Goal: Task Accomplishment & Management: Complete application form

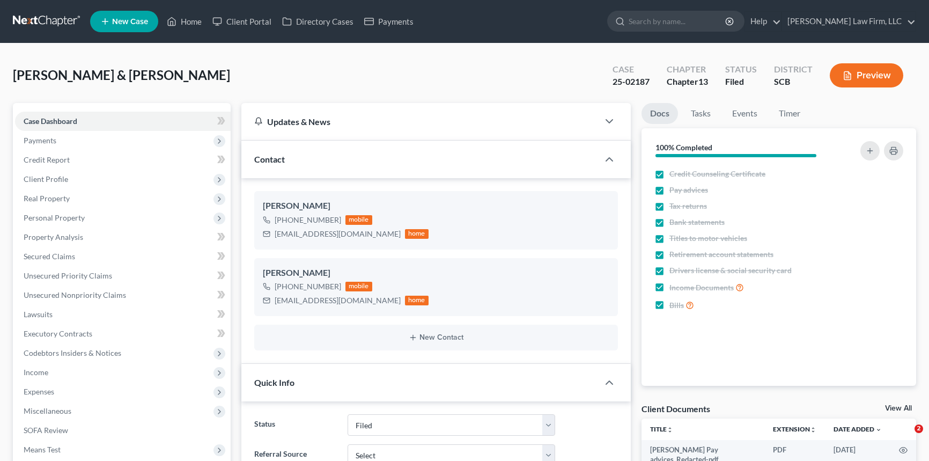
select select "2"
select select "1"
click at [187, 22] on link "Home" at bounding box center [185, 21] width 46 height 19
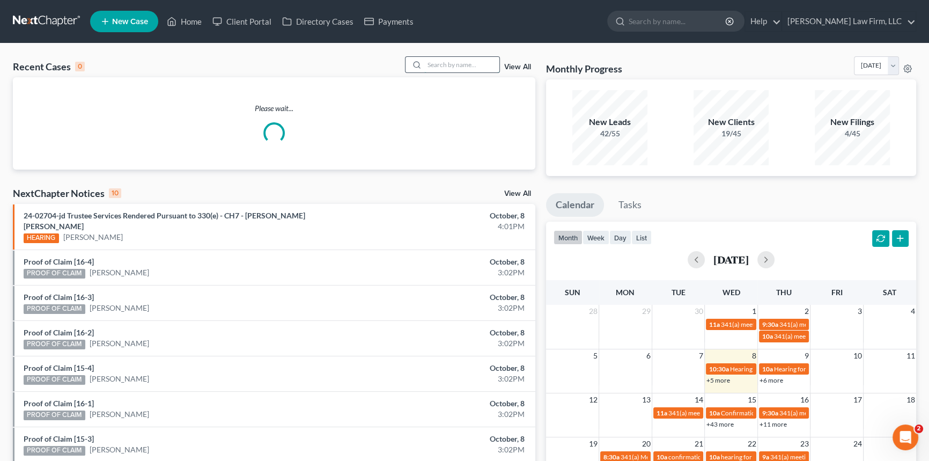
click at [432, 60] on input "search" at bounding box center [461, 65] width 75 height 16
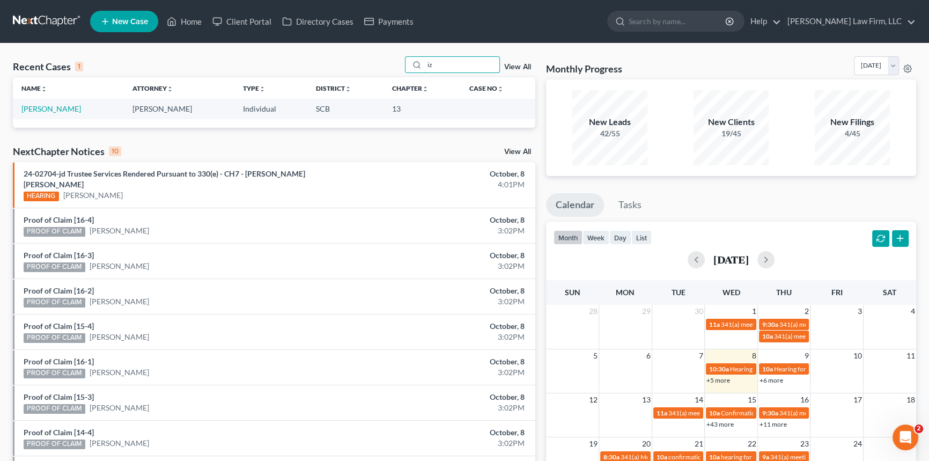
type input "z"
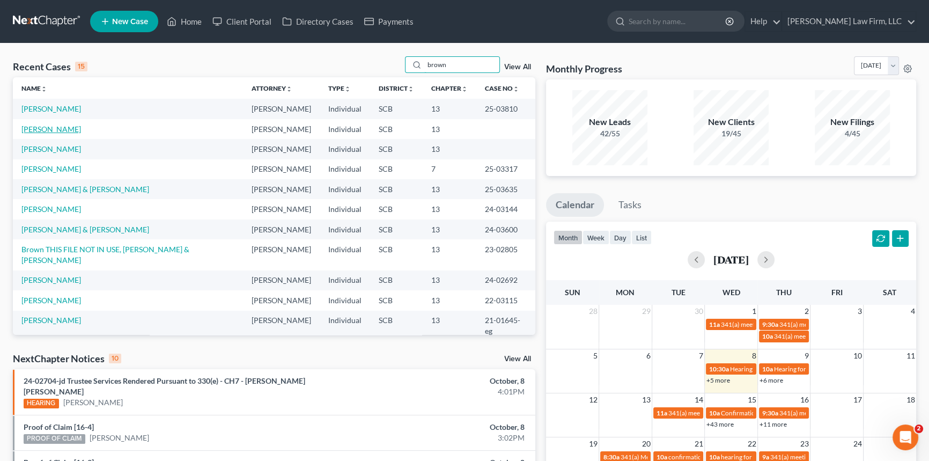
type input "brown"
click at [48, 134] on link "[PERSON_NAME]" at bounding box center [51, 128] width 60 height 9
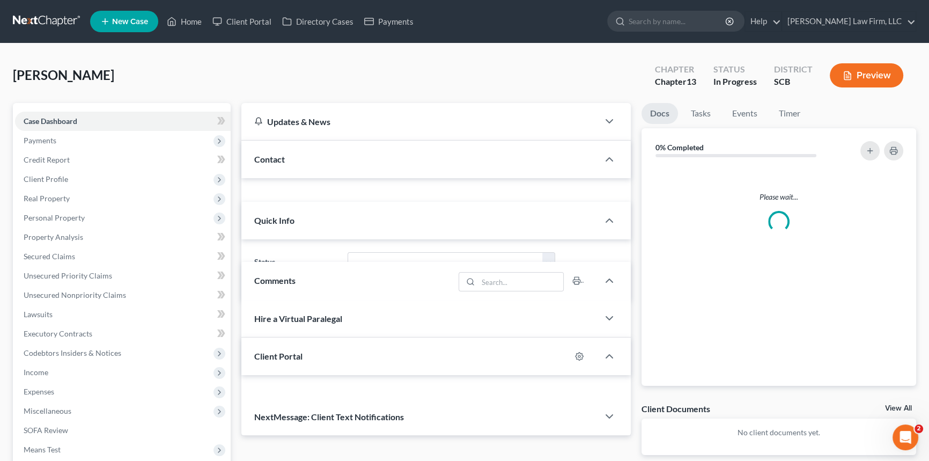
select select "0"
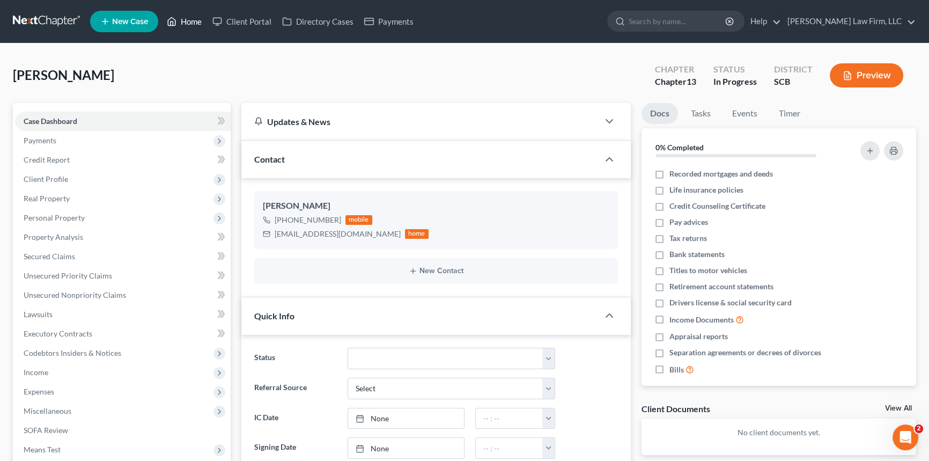
click at [186, 19] on link "Home" at bounding box center [185, 21] width 46 height 19
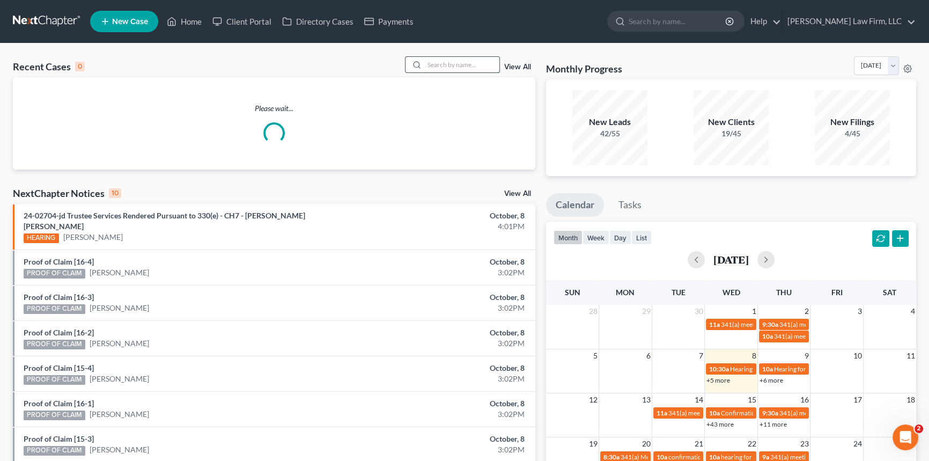
click at [429, 64] on input "search" at bounding box center [461, 65] width 75 height 16
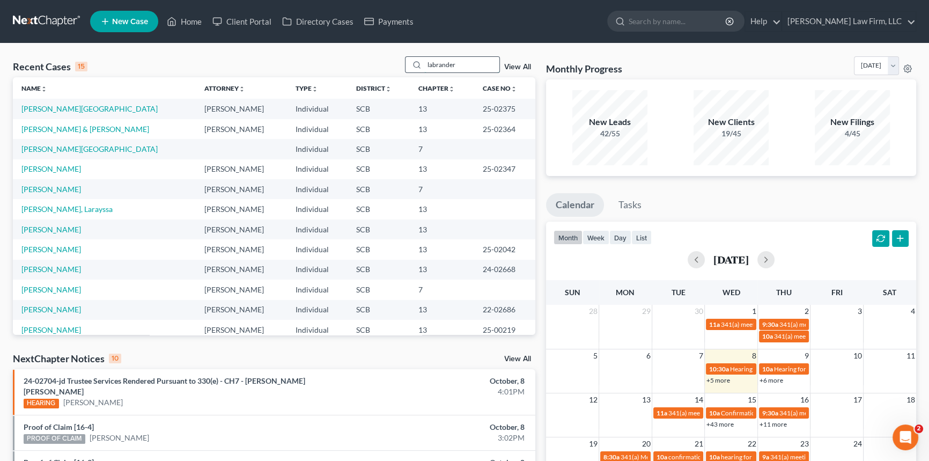
type input "labrandera"
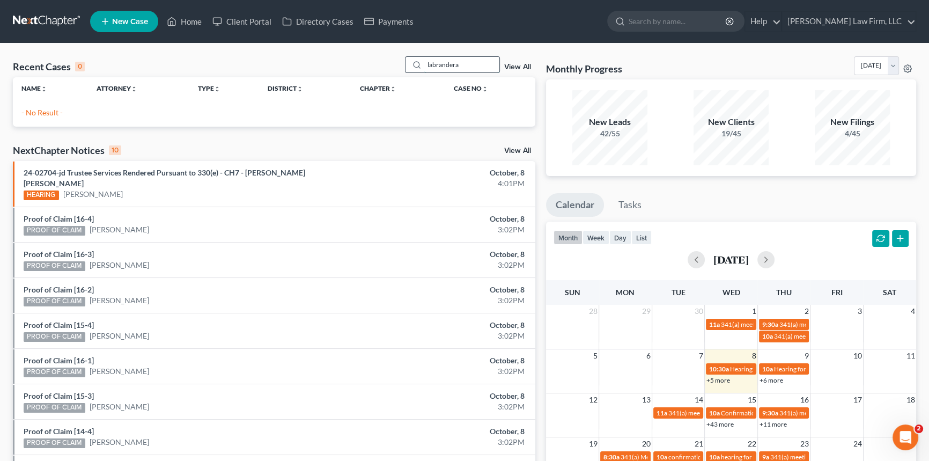
drag, startPoint x: 461, startPoint y: 67, endPoint x: 413, endPoint y: 68, distance: 47.8
click at [413, 68] on div "labrandera" at bounding box center [453, 64] width 96 height 17
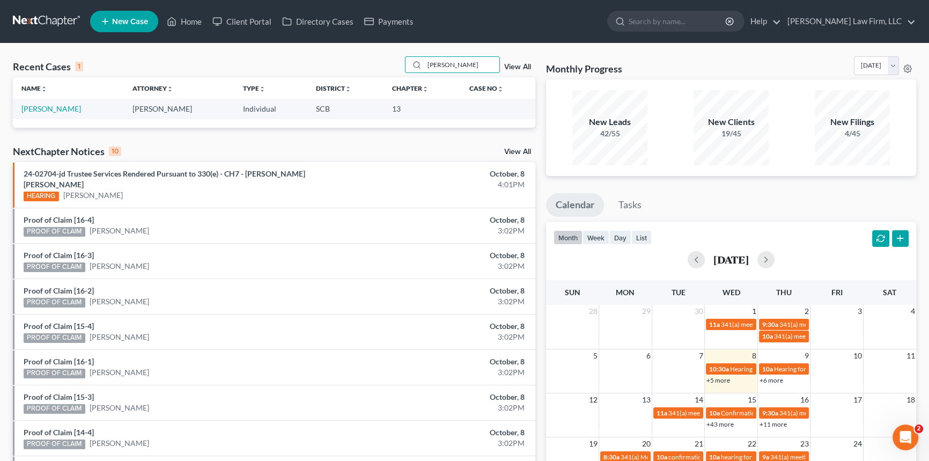
type input "[PERSON_NAME]"
click at [191, 20] on link "Home" at bounding box center [185, 21] width 46 height 19
click at [422, 71] on div at bounding box center [415, 65] width 19 height 16
drag, startPoint x: 426, startPoint y: 60, endPoint x: 465, endPoint y: 54, distance: 39.7
click at [465, 54] on div "Recent Cases 1 [PERSON_NAME] View All Name unfold_more expand_more expand_less …" at bounding box center [464, 321] width 929 height 557
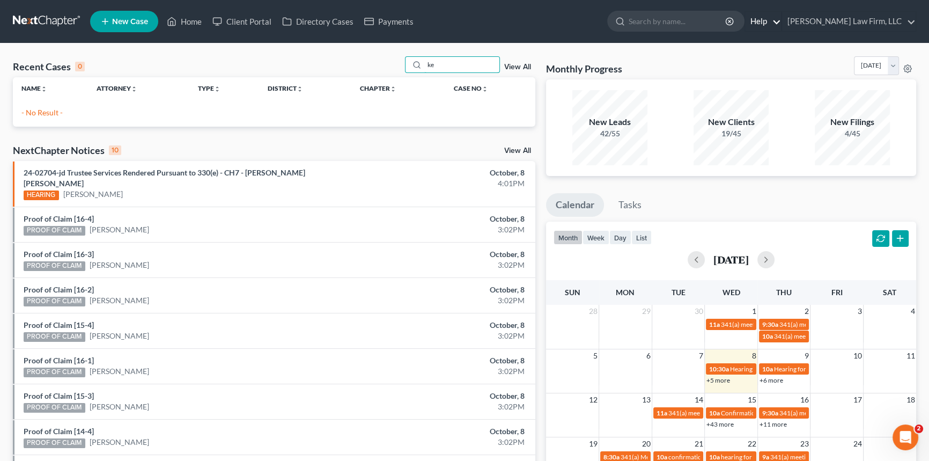
type input "e"
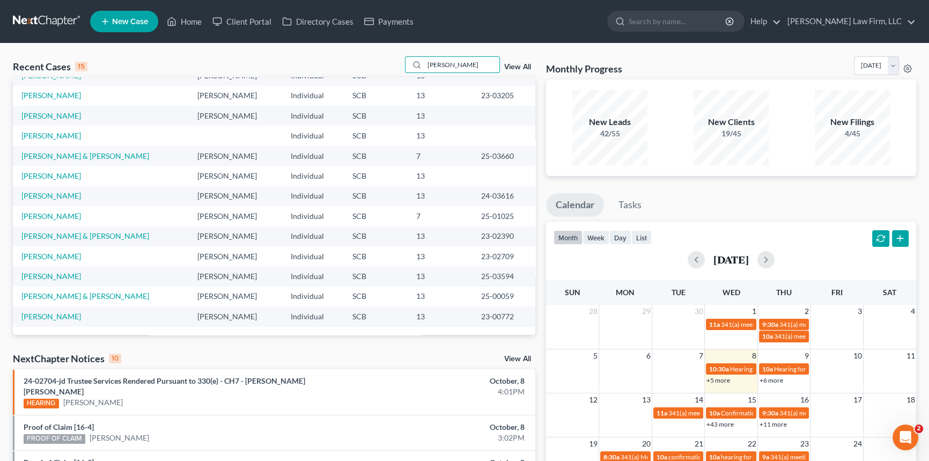
type input "[PERSON_NAME]"
click at [118, 18] on span "New Case" at bounding box center [130, 22] width 36 height 8
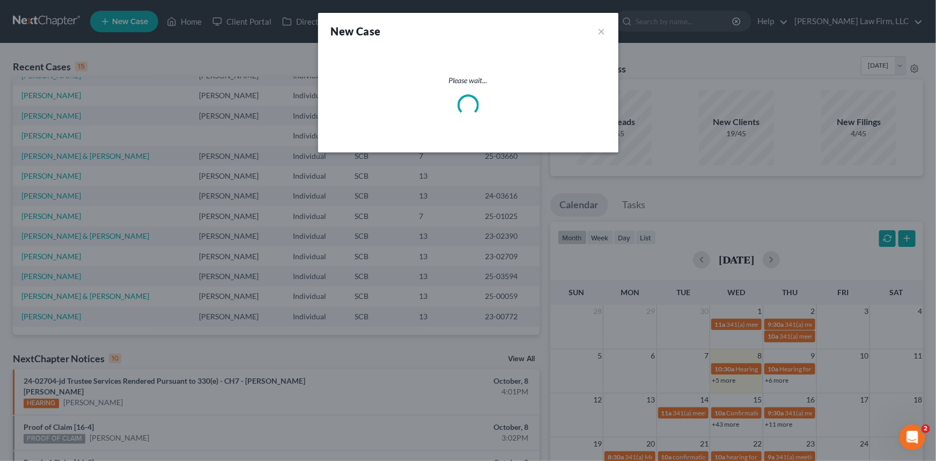
select select "72"
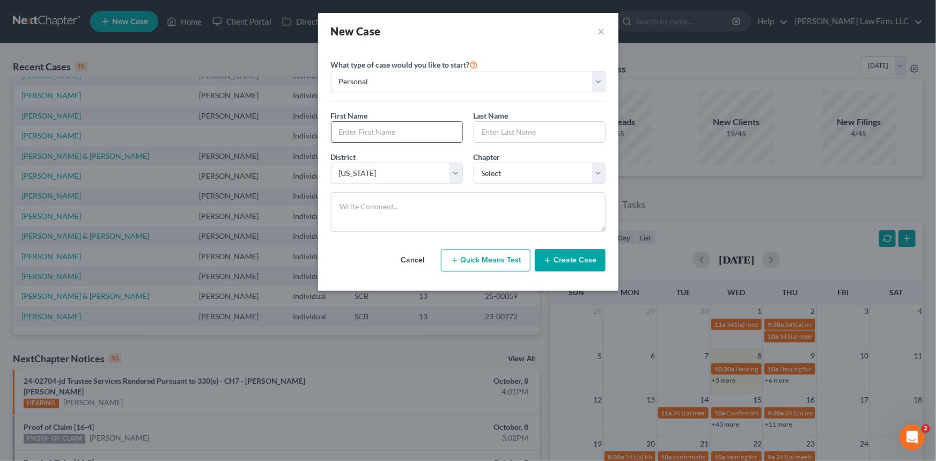
click at [355, 131] on input "text" at bounding box center [397, 132] width 131 height 20
type input "[PERSON_NAME]"
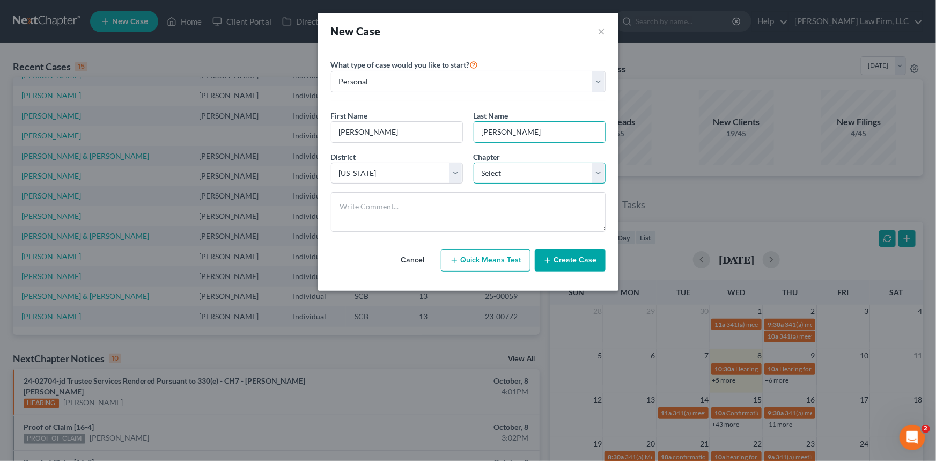
click at [499, 172] on select "Select 7 11 12 13" at bounding box center [540, 173] width 132 height 21
select select "0"
click at [474, 163] on select "Select 7 11 12 13" at bounding box center [540, 173] width 132 height 21
click at [573, 260] on button "Create Case" at bounding box center [570, 260] width 71 height 23
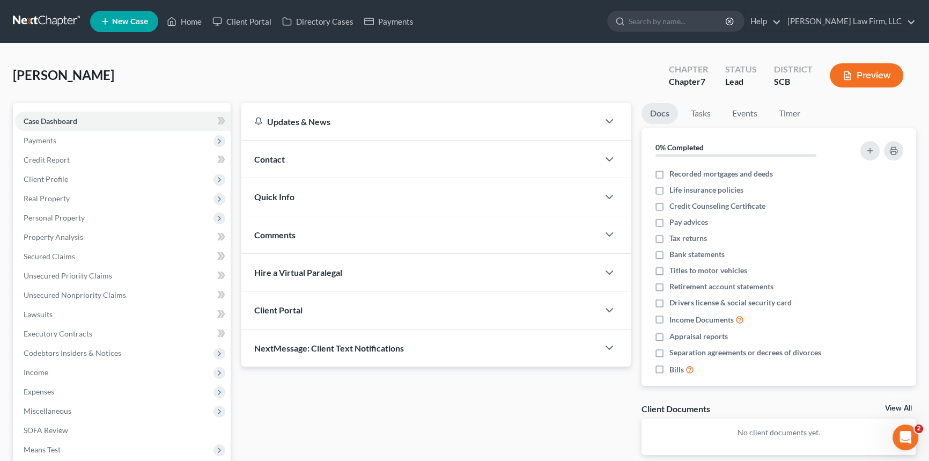
click at [272, 155] on span "Contact" at bounding box center [269, 159] width 31 height 10
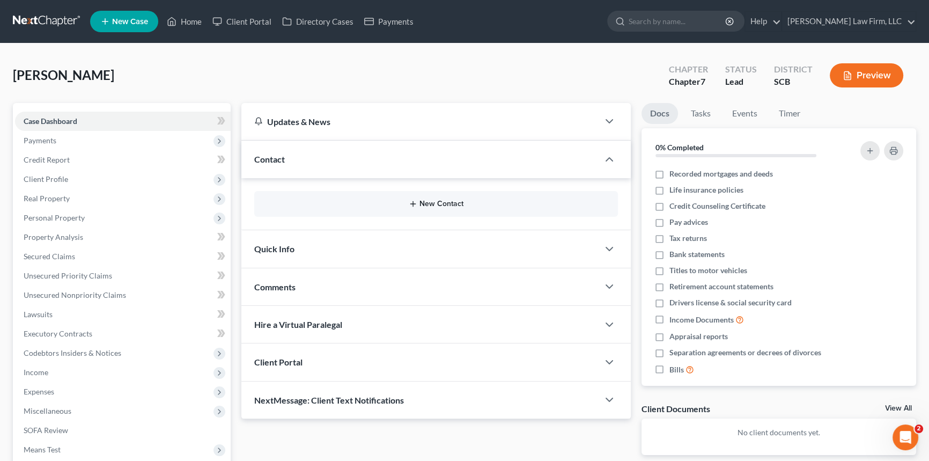
click at [426, 203] on button "New Contact" at bounding box center [436, 204] width 347 height 9
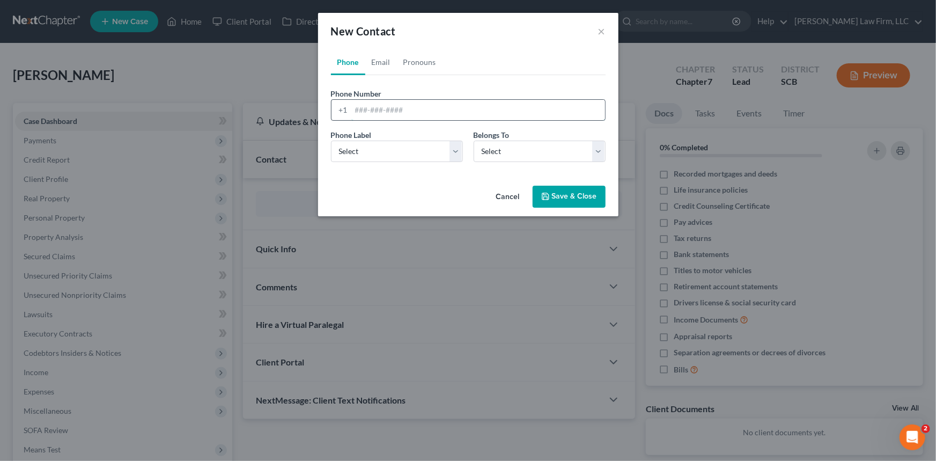
click at [357, 110] on input "tel" at bounding box center [478, 110] width 254 height 20
type input "[PHONE_NUMBER]"
click at [372, 143] on select "Select Mobile Home Work Other" at bounding box center [397, 151] width 132 height 21
select select "0"
click at [331, 141] on select "Select Mobile Home Work Other" at bounding box center [397, 151] width 132 height 21
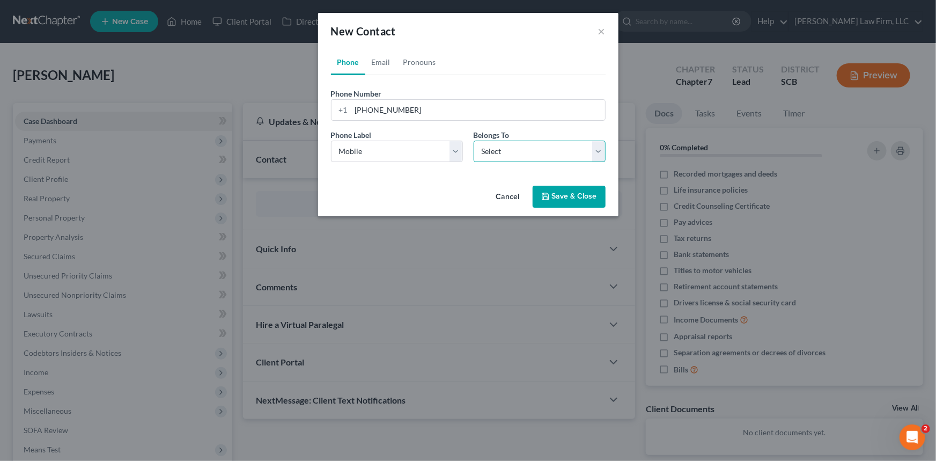
click at [498, 147] on select "Select Client Other" at bounding box center [540, 151] width 132 height 21
select select "0"
click at [474, 141] on select "Select Client Other" at bounding box center [540, 151] width 132 height 21
select select "0"
click at [378, 57] on link "Email" at bounding box center [381, 62] width 32 height 26
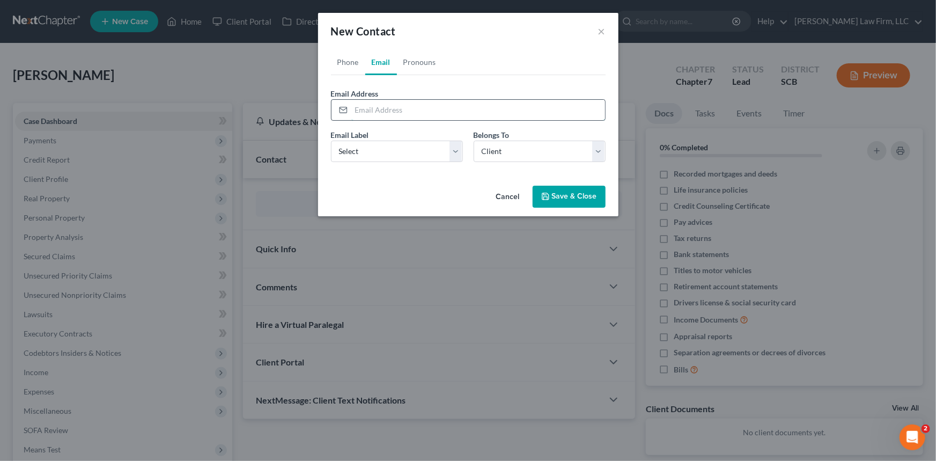
click at [357, 108] on input "email" at bounding box center [478, 110] width 254 height 20
type input "[EMAIL_ADDRESS][DOMAIN_NAME]"
click at [343, 153] on select "Select Home Work Other" at bounding box center [397, 151] width 132 height 21
select select "0"
click at [331, 141] on select "Select Home Work Other" at bounding box center [397, 151] width 132 height 21
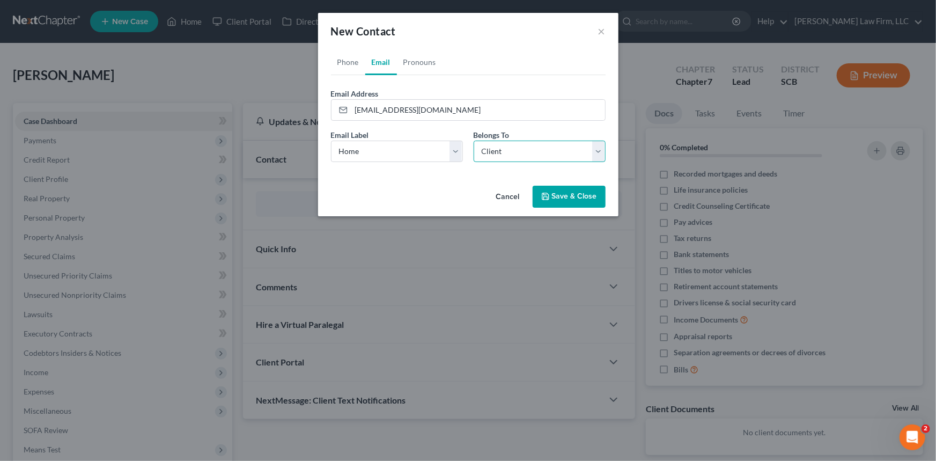
click at [527, 150] on select "Select Client Other" at bounding box center [540, 151] width 132 height 21
click at [389, 146] on select "Select Home Work Other" at bounding box center [397, 151] width 132 height 21
click at [545, 147] on select "Select Client Other" at bounding box center [540, 151] width 132 height 21
click at [474, 141] on select "Select Client Other" at bounding box center [540, 151] width 132 height 21
click at [348, 59] on link "Phone" at bounding box center [348, 62] width 34 height 26
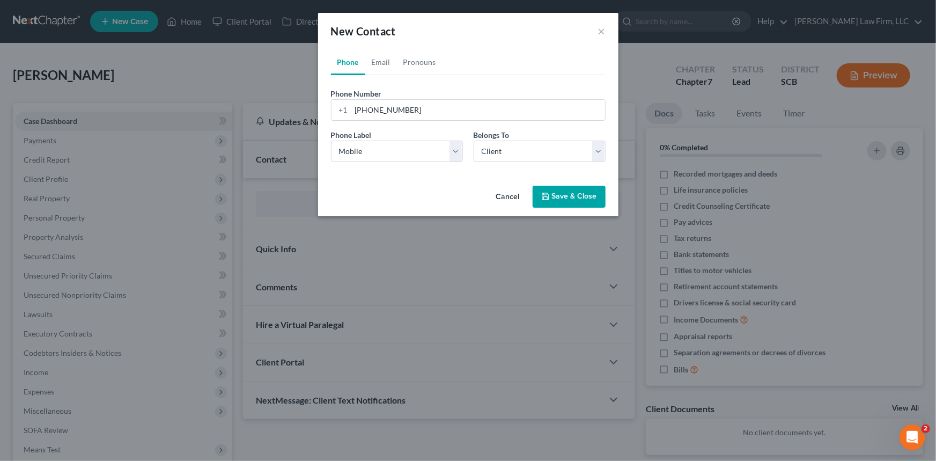
click at [566, 196] on button "Save & Close" at bounding box center [569, 197] width 73 height 23
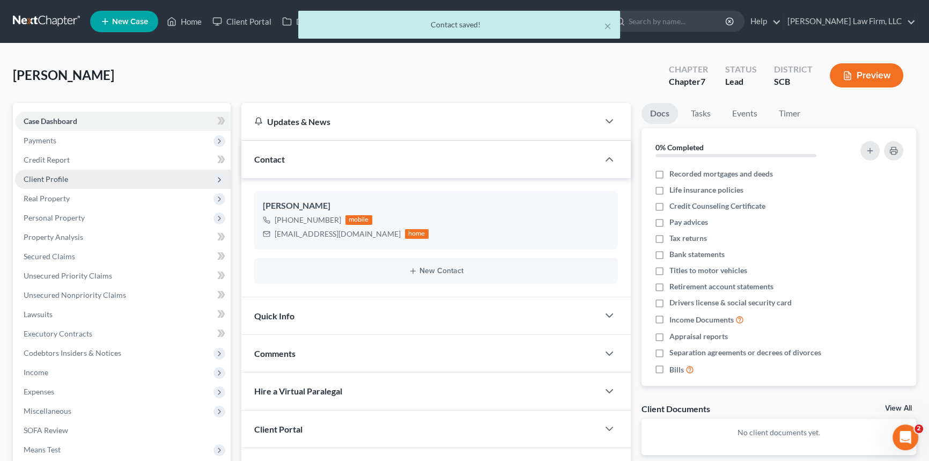
click at [43, 175] on span "Client Profile" at bounding box center [46, 178] width 45 height 9
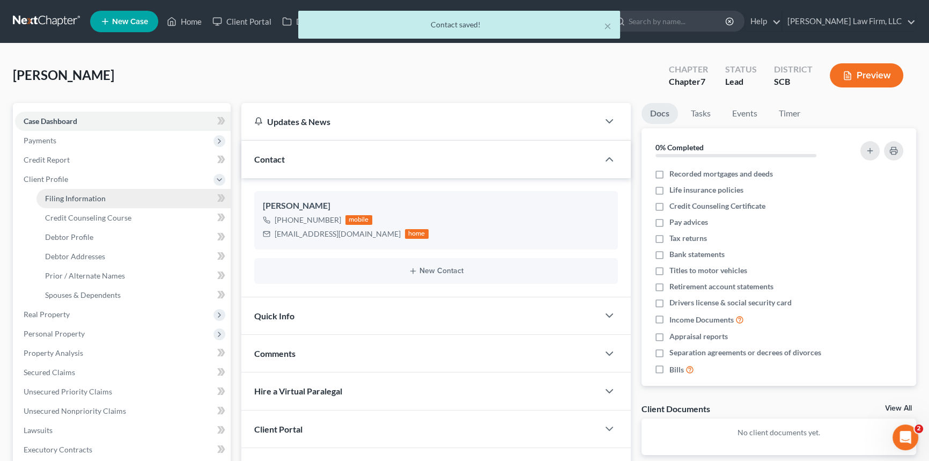
click at [100, 199] on span "Filing Information" at bounding box center [75, 198] width 61 height 9
select select "1"
select select "0"
select select "72"
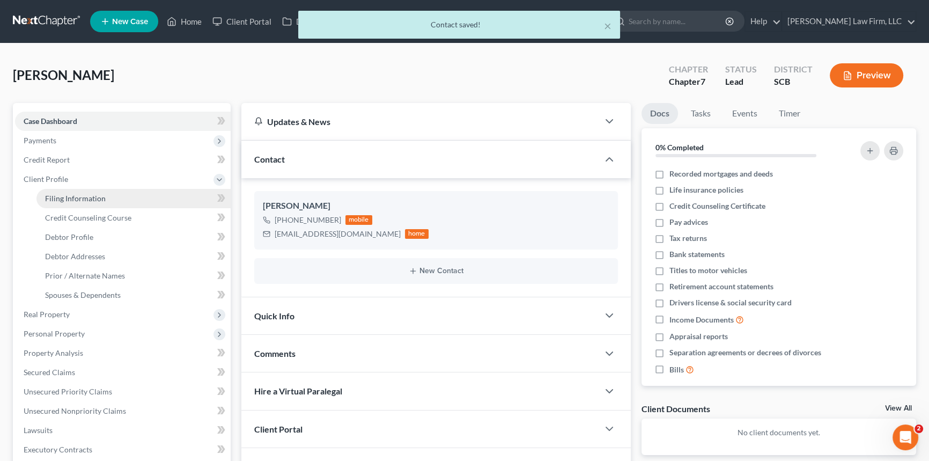
select select "42"
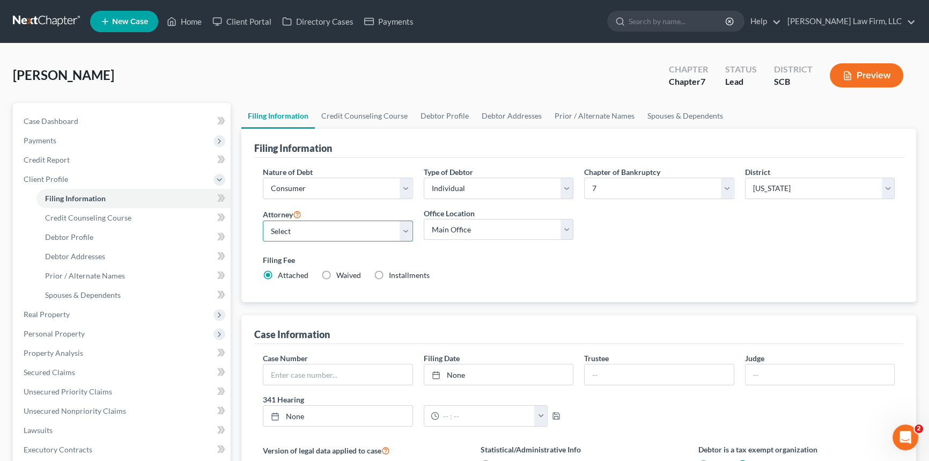
drag, startPoint x: 401, startPoint y: 230, endPoint x: 316, endPoint y: 239, distance: 85.8
click at [404, 228] on select "Select [PERSON_NAME] - SCB [PERSON_NAME] - SCB" at bounding box center [338, 231] width 150 height 21
select select "0"
click at [263, 221] on select "Select [PERSON_NAME] - SCB [PERSON_NAME] - SCB" at bounding box center [338, 231] width 150 height 21
click at [66, 232] on span "Debtor Profile" at bounding box center [69, 236] width 48 height 9
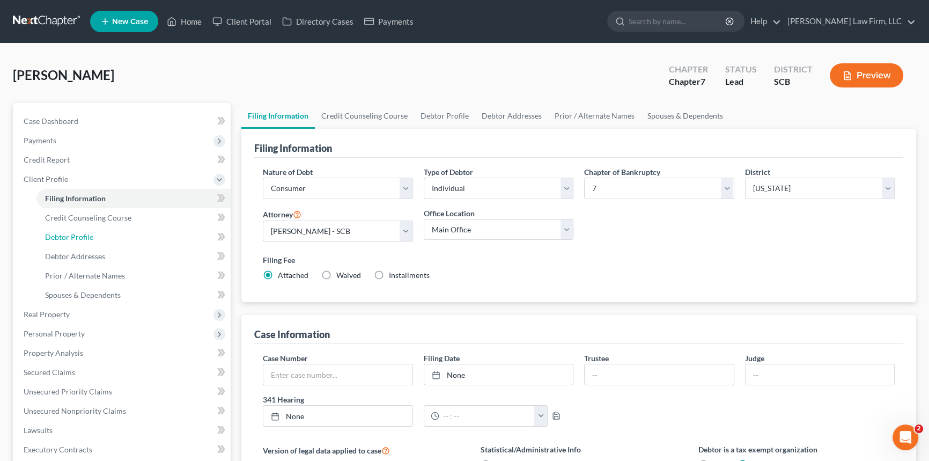
select select "0"
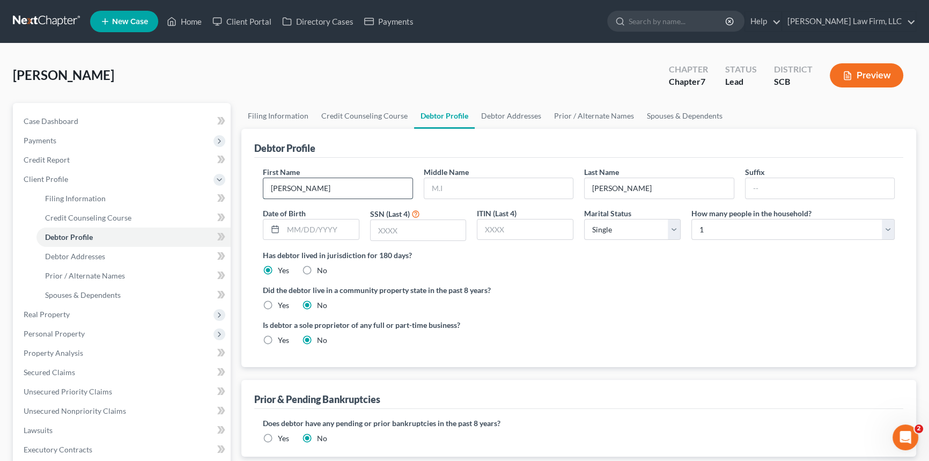
click at [273, 187] on input "[PERSON_NAME]" at bounding box center [337, 188] width 149 height 20
type input "[PERSON_NAME]"
click at [452, 191] on input "text" at bounding box center [498, 188] width 149 height 20
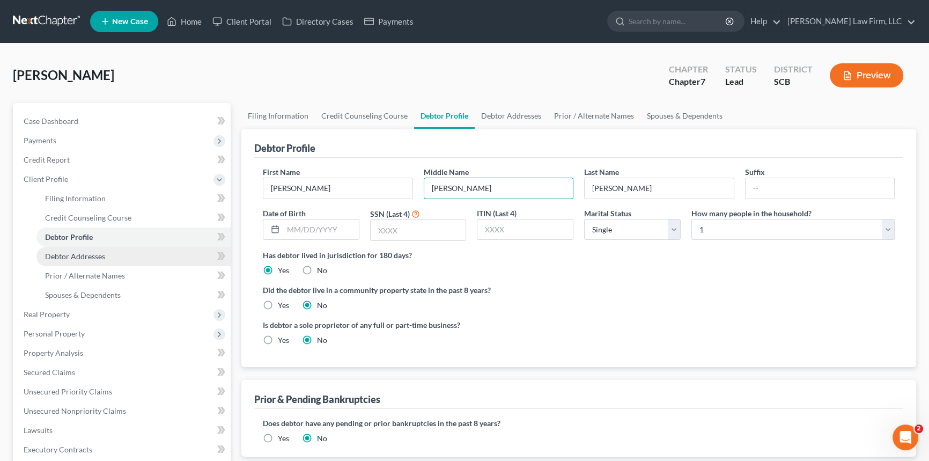
type input "[PERSON_NAME]"
click at [68, 252] on span "Debtor Addresses" at bounding box center [75, 256] width 60 height 9
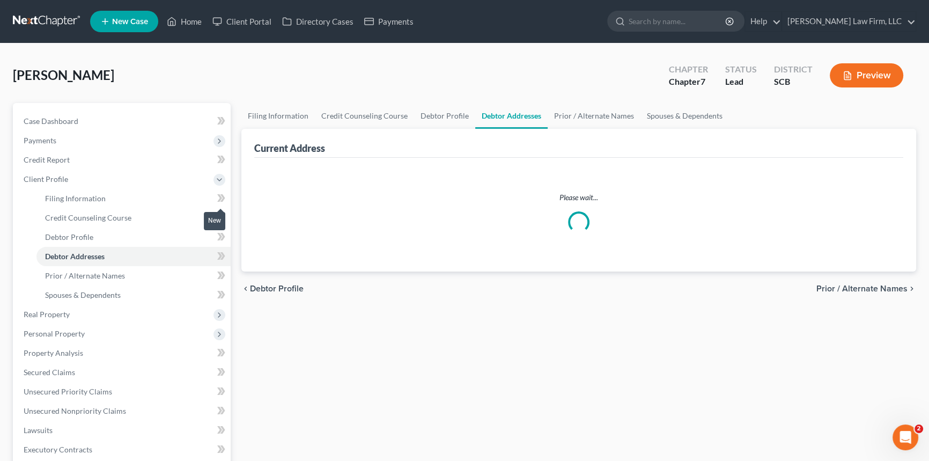
select select "0"
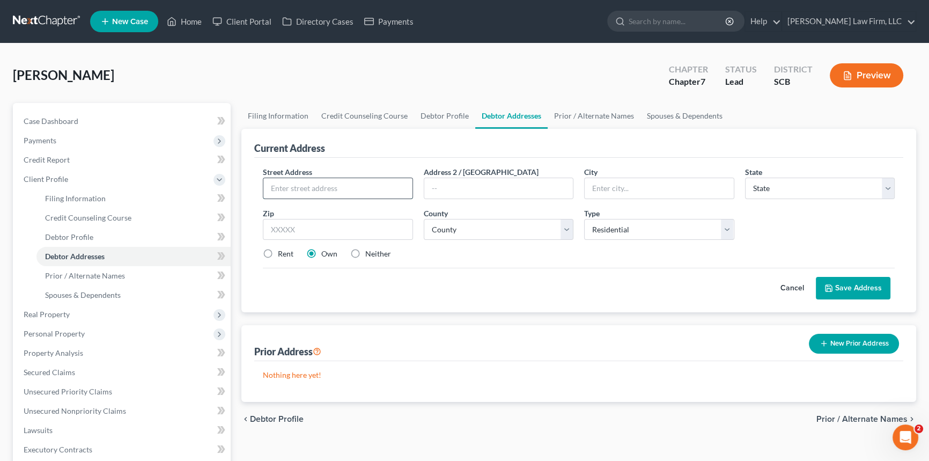
click at [272, 184] on input "text" at bounding box center [337, 188] width 149 height 20
type input "[STREET_ADDRESS]"
type input "[GEOGRAPHIC_DATA]"
select select "42"
click at [311, 226] on input "text" at bounding box center [338, 229] width 150 height 21
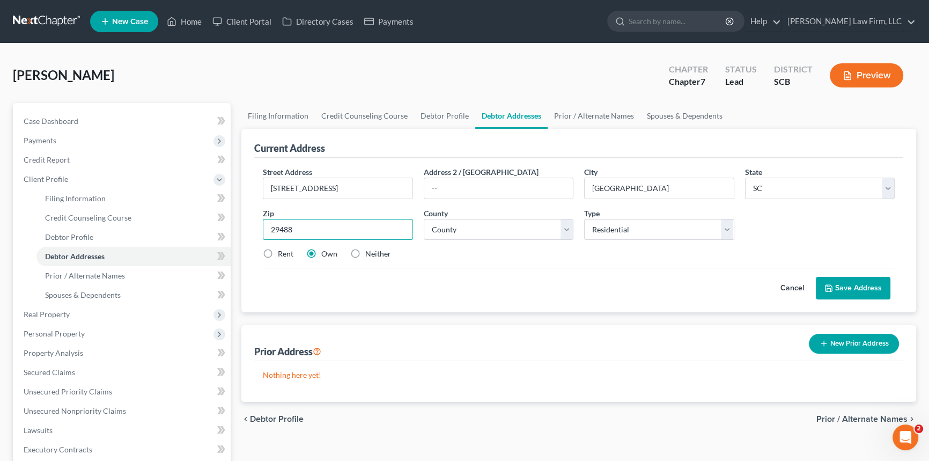
type input "29488"
click at [483, 224] on select "County [GEOGRAPHIC_DATA] [GEOGRAPHIC_DATA] [GEOGRAPHIC_DATA] [GEOGRAPHIC_DATA] …" at bounding box center [499, 229] width 150 height 21
select select "9"
click at [424, 219] on select "County [GEOGRAPHIC_DATA] [GEOGRAPHIC_DATA] [GEOGRAPHIC_DATA] [GEOGRAPHIC_DATA] …" at bounding box center [499, 229] width 150 height 21
click at [278, 254] on label "Rent" at bounding box center [286, 253] width 16 height 11
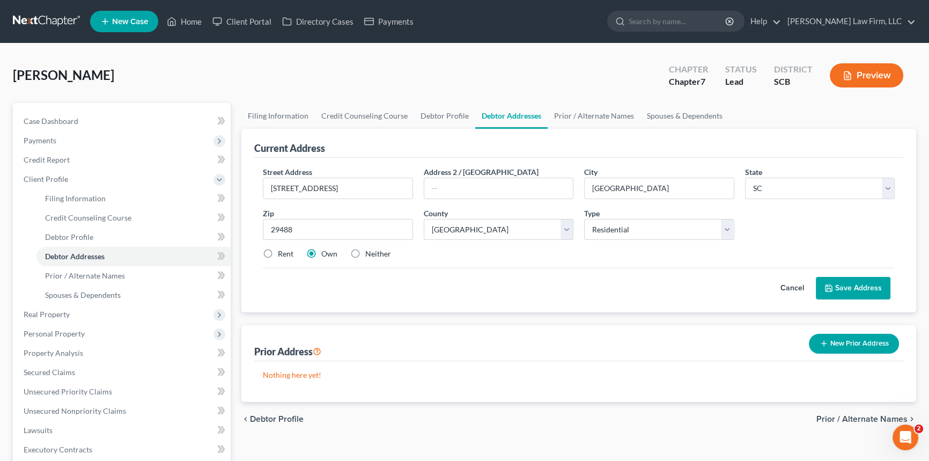
click at [282, 254] on input "Rent" at bounding box center [285, 251] width 7 height 7
radio input "true"
click at [850, 285] on button "Save Address" at bounding box center [853, 288] width 75 height 23
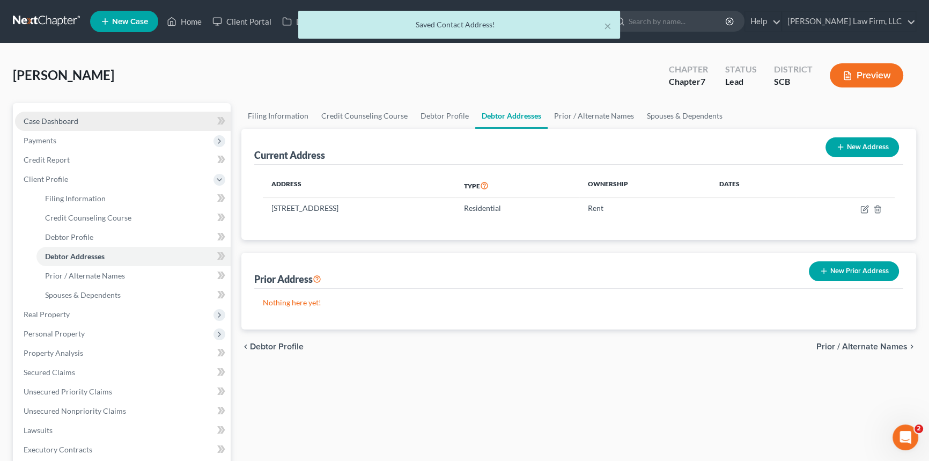
click at [60, 120] on span "Case Dashboard" at bounding box center [51, 120] width 55 height 9
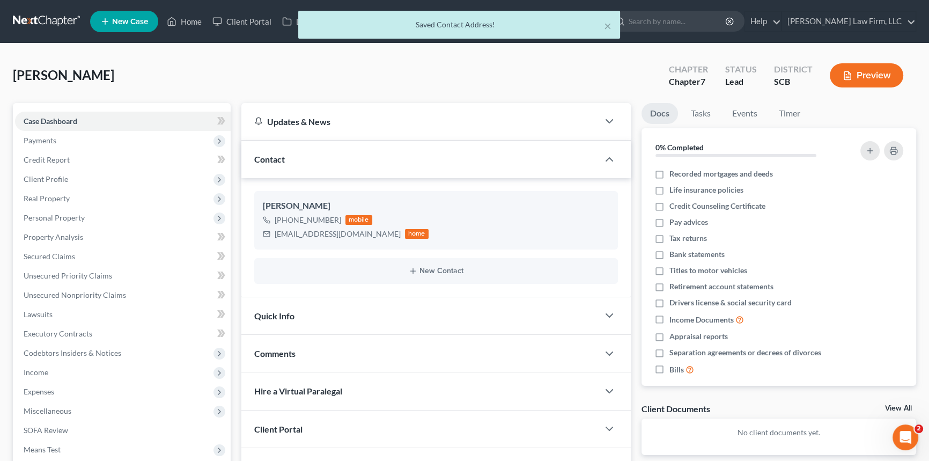
click at [275, 316] on span "Quick Info" at bounding box center [274, 316] width 40 height 10
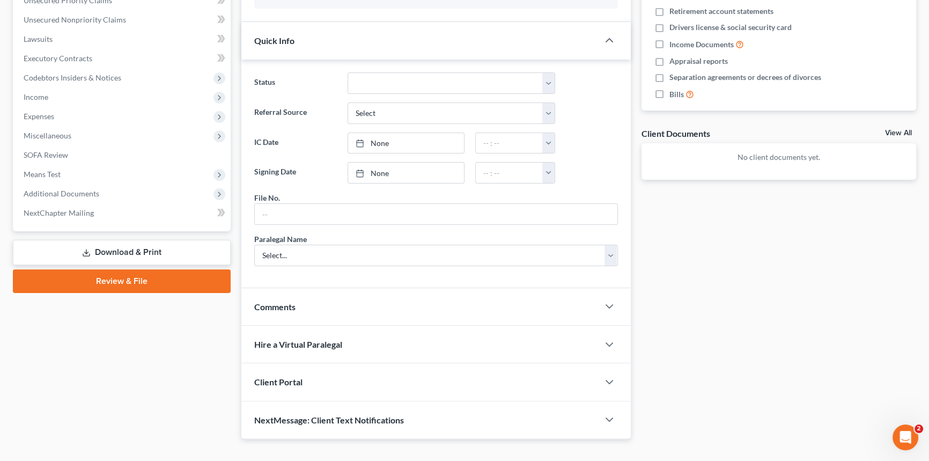
scroll to position [292, 0]
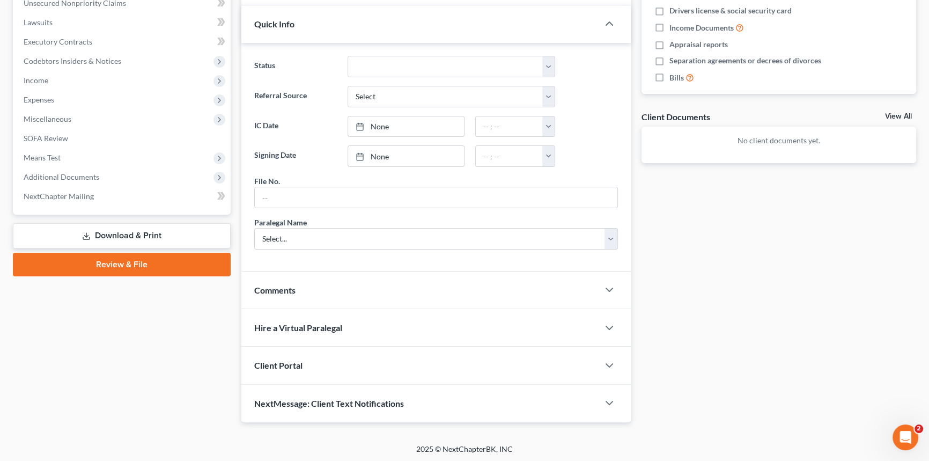
click at [278, 360] on span "Client Portal" at bounding box center [278, 365] width 48 height 10
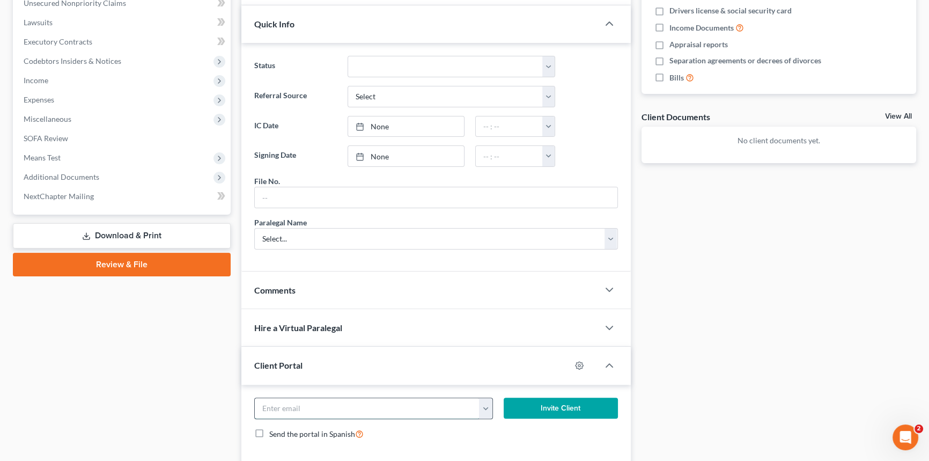
click at [274, 407] on input "email" at bounding box center [367, 408] width 225 height 20
type input "[EMAIL_ADDRESS][DOMAIN_NAME]"
click at [569, 401] on button "Invite Client" at bounding box center [561, 408] width 114 height 21
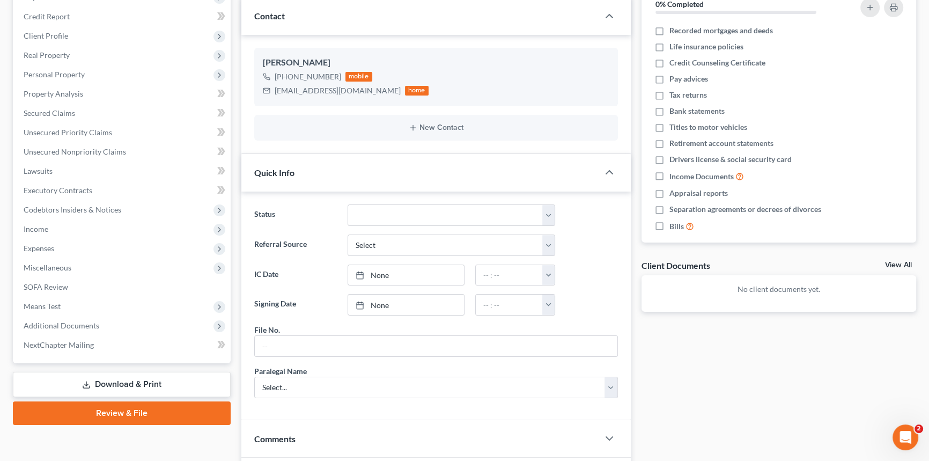
scroll to position [48, 0]
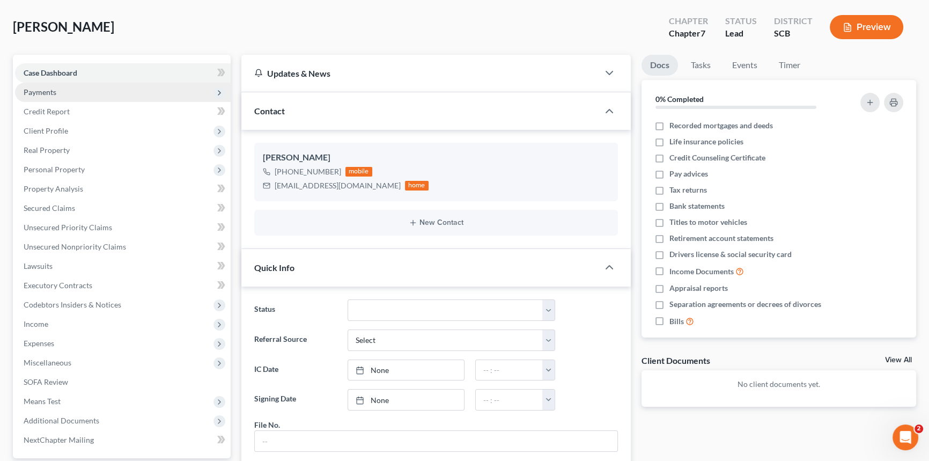
click at [39, 89] on span "Payments" at bounding box center [40, 91] width 33 height 9
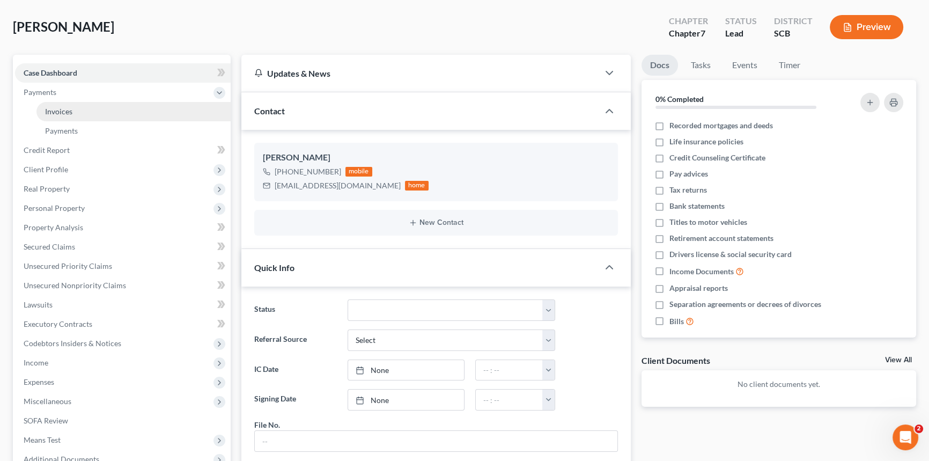
click at [69, 109] on span "Invoices" at bounding box center [58, 111] width 27 height 9
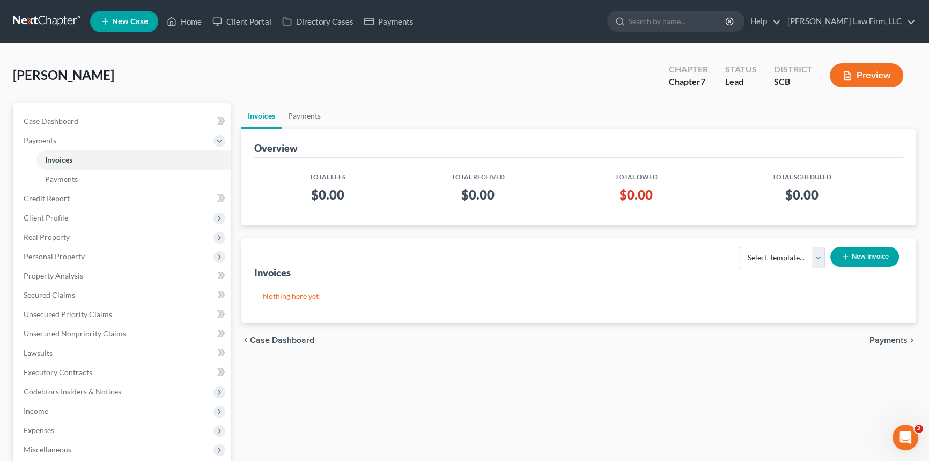
click at [856, 255] on button "New Invoice" at bounding box center [865, 257] width 69 height 20
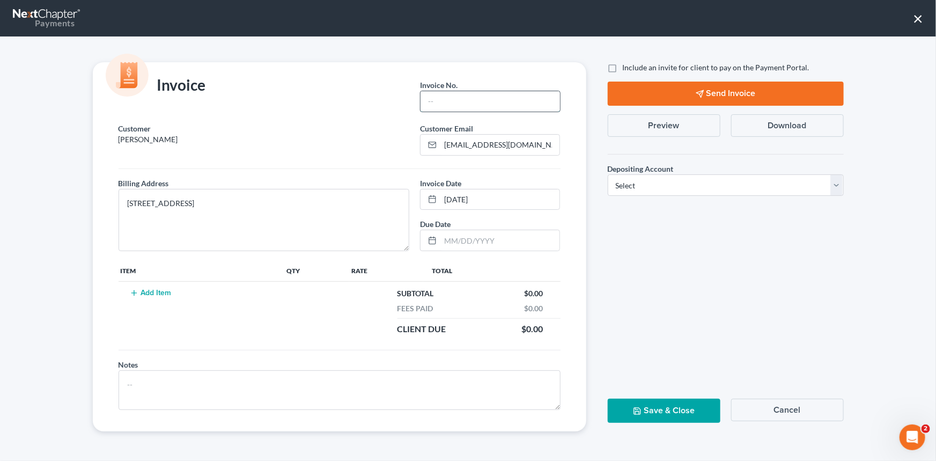
click at [432, 96] on input "text" at bounding box center [490, 101] width 139 height 20
type input "0001"
click at [145, 289] on button "Add Item" at bounding box center [150, 293] width 47 height 9
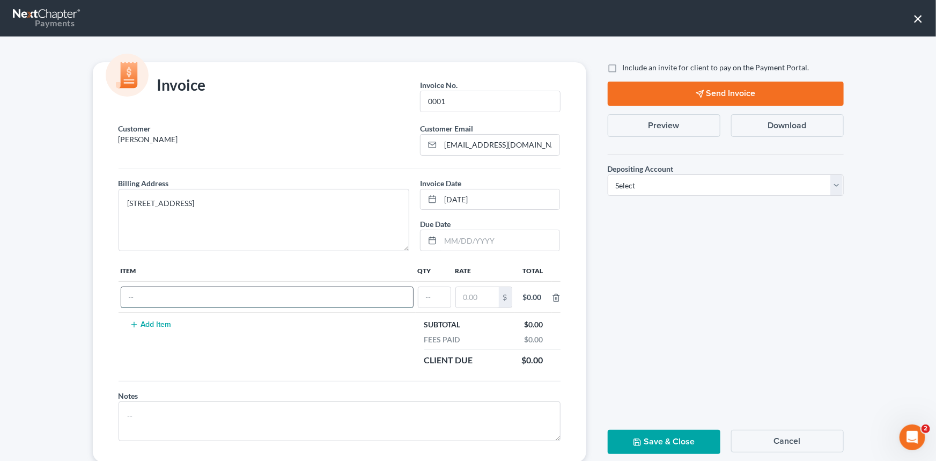
click at [144, 290] on input "text" at bounding box center [267, 297] width 292 height 20
type input "Chapter 7"
type input "1"
type input "2,800.00"
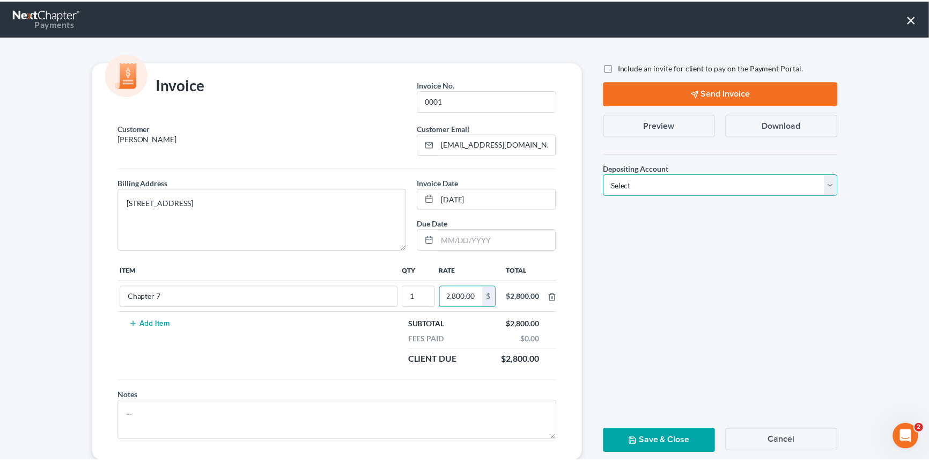
scroll to position [0, 0]
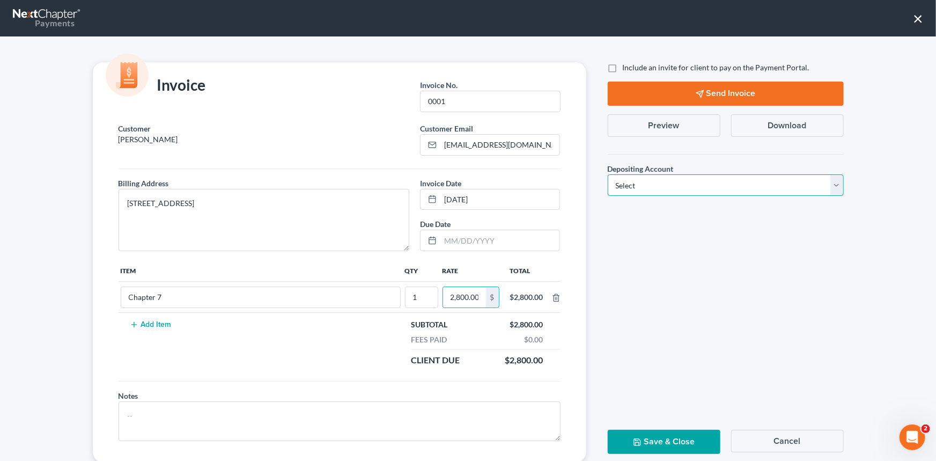
drag, startPoint x: 832, startPoint y: 181, endPoint x: 730, endPoint y: 193, distance: 102.6
click at [832, 181] on select "Select Operation Trust" at bounding box center [726, 184] width 236 height 21
select select "1"
click at [608, 174] on select "Select Operation Trust" at bounding box center [726, 184] width 236 height 21
click at [676, 435] on button "Save & Close" at bounding box center [664, 442] width 113 height 24
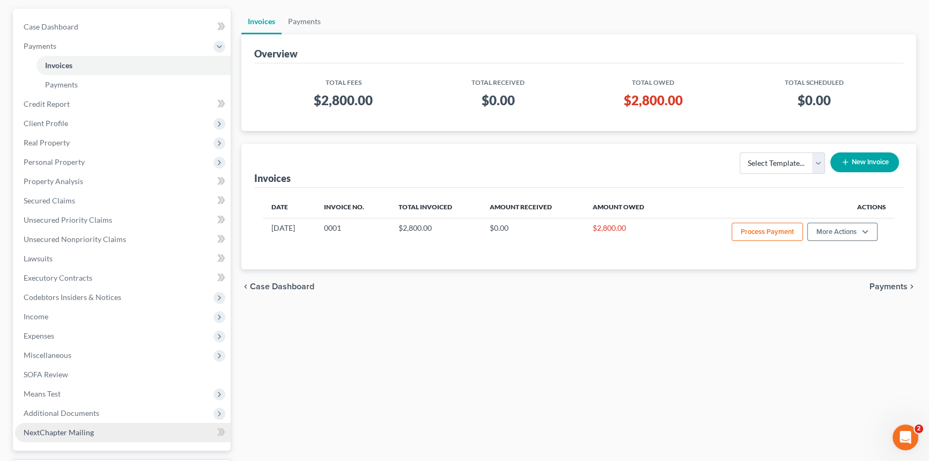
scroll to position [146, 0]
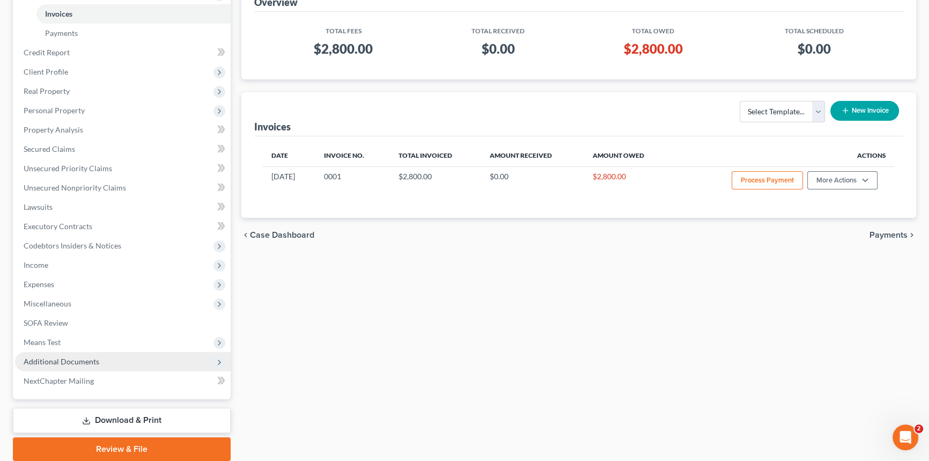
click at [76, 359] on span "Additional Documents" at bounding box center [62, 361] width 76 height 9
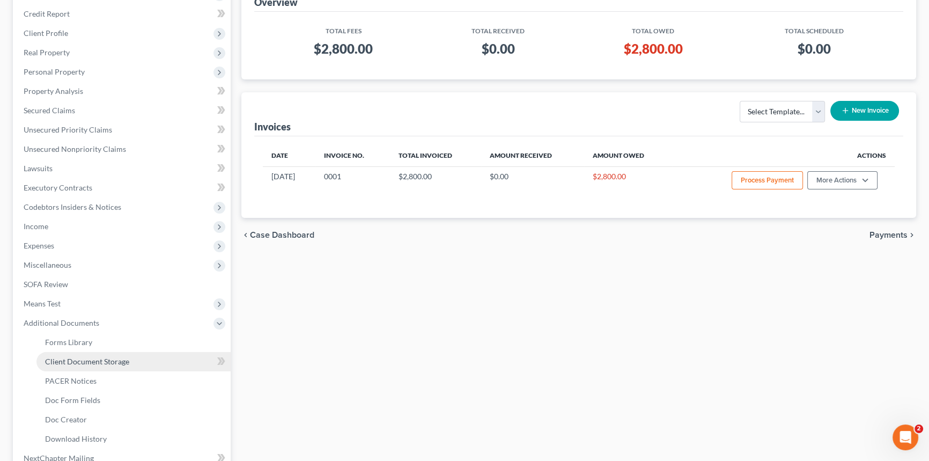
click at [89, 360] on span "Client Document Storage" at bounding box center [87, 361] width 84 height 9
